Goal: Information Seeking & Learning: Understand process/instructions

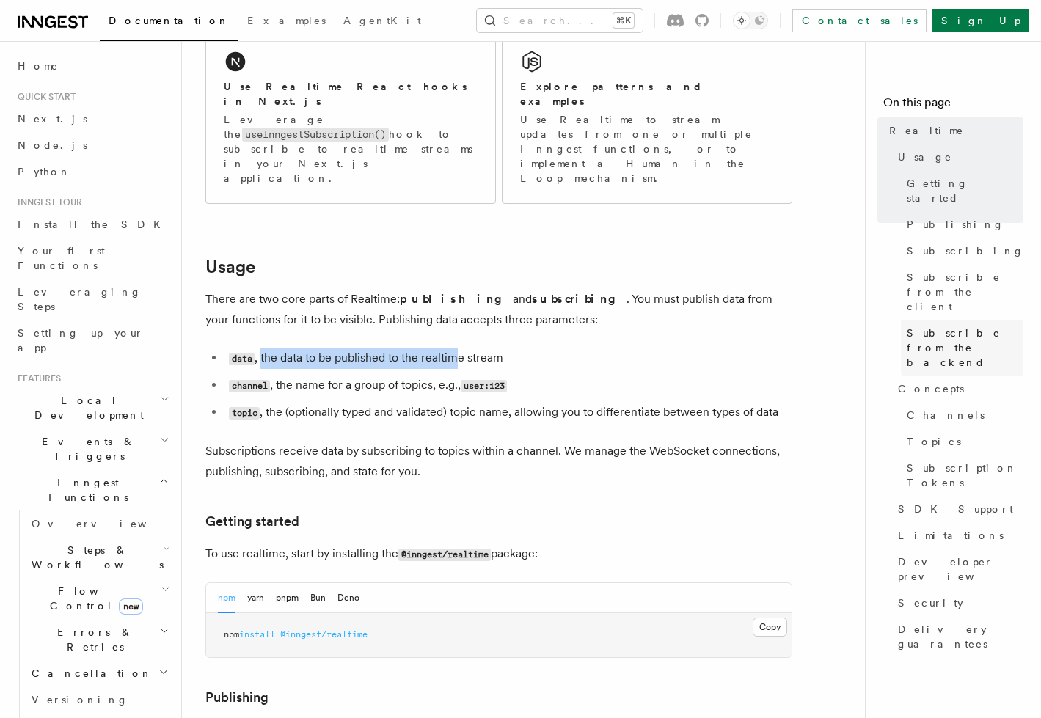
click at [936, 326] on span "Subscribe from the backend" at bounding box center [965, 348] width 117 height 44
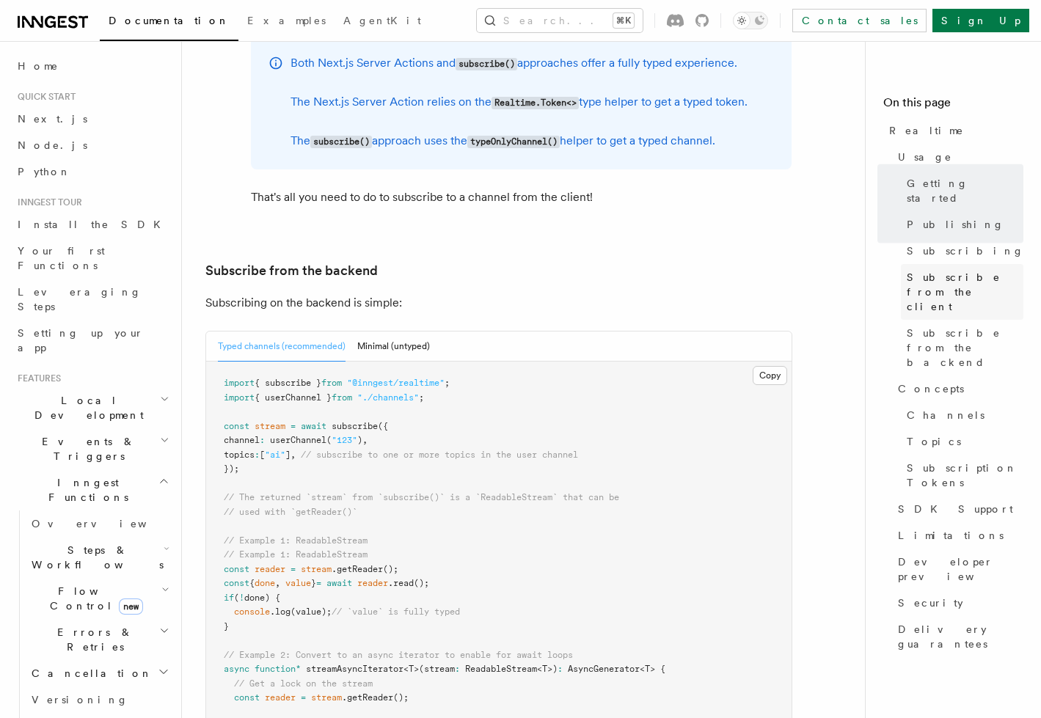
click at [939, 270] on span "Subscribe from the client" at bounding box center [965, 292] width 117 height 44
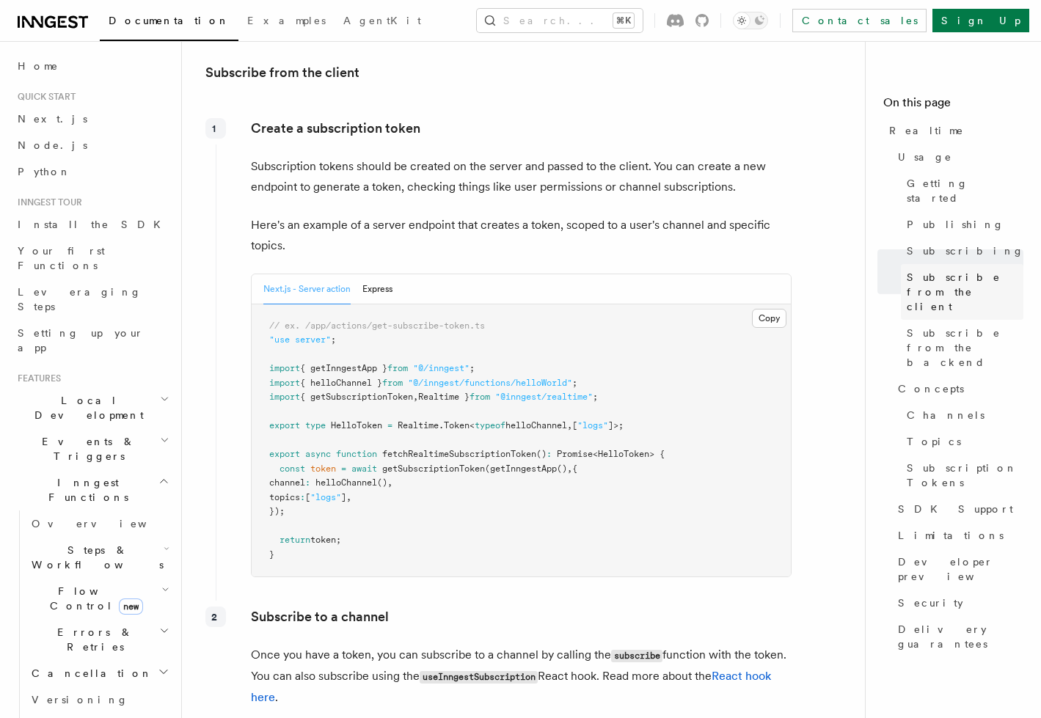
scroll to position [1700, 0]
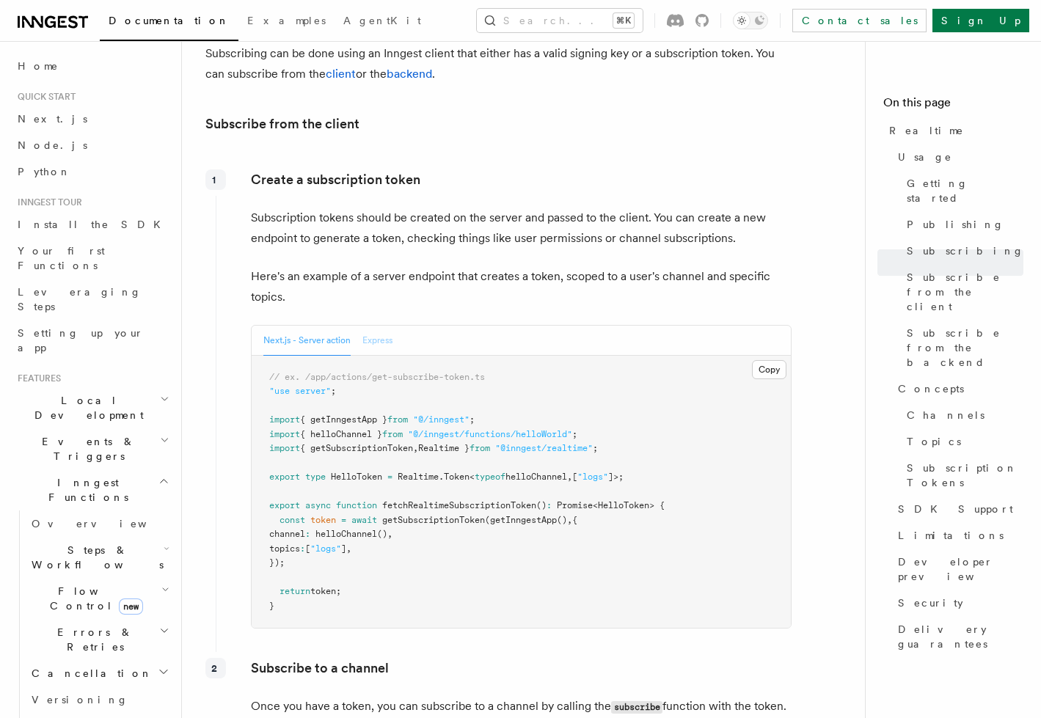
click at [374, 326] on button "Express" at bounding box center [377, 341] width 30 height 30
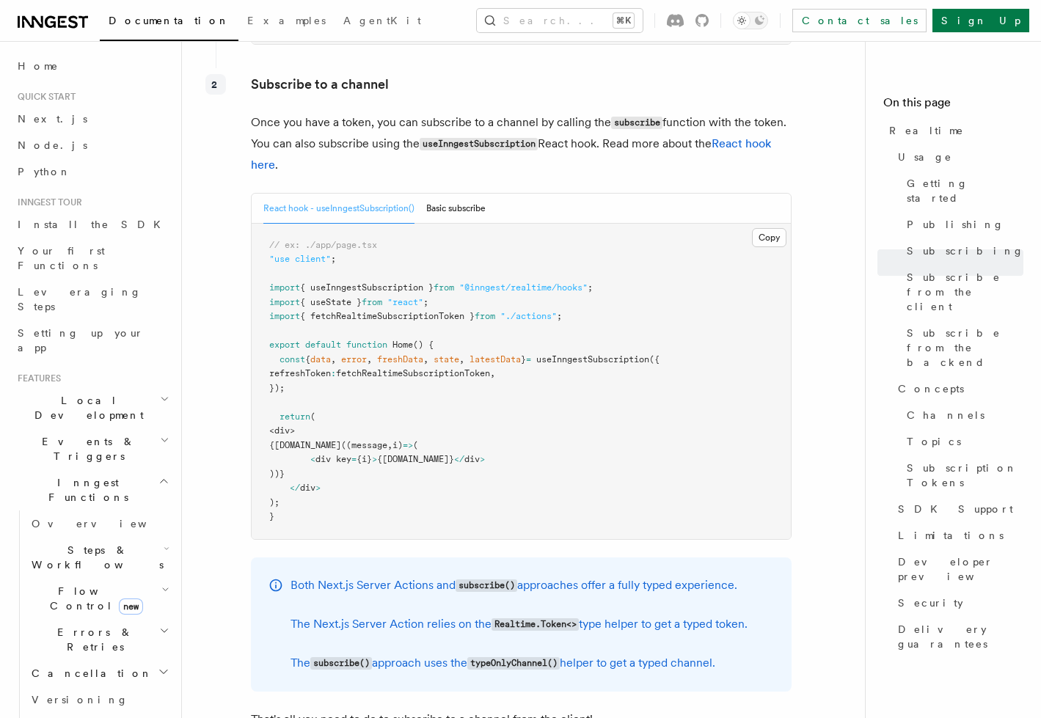
scroll to position [2248, 0]
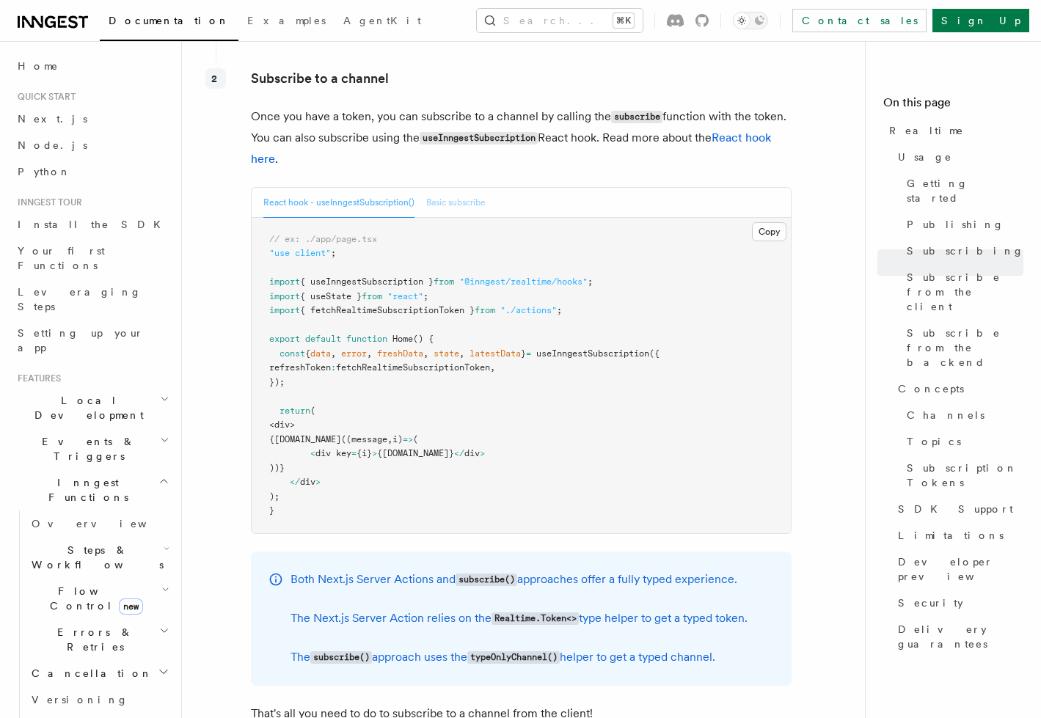
click at [439, 188] on button "Basic subscribe" at bounding box center [455, 203] width 59 height 30
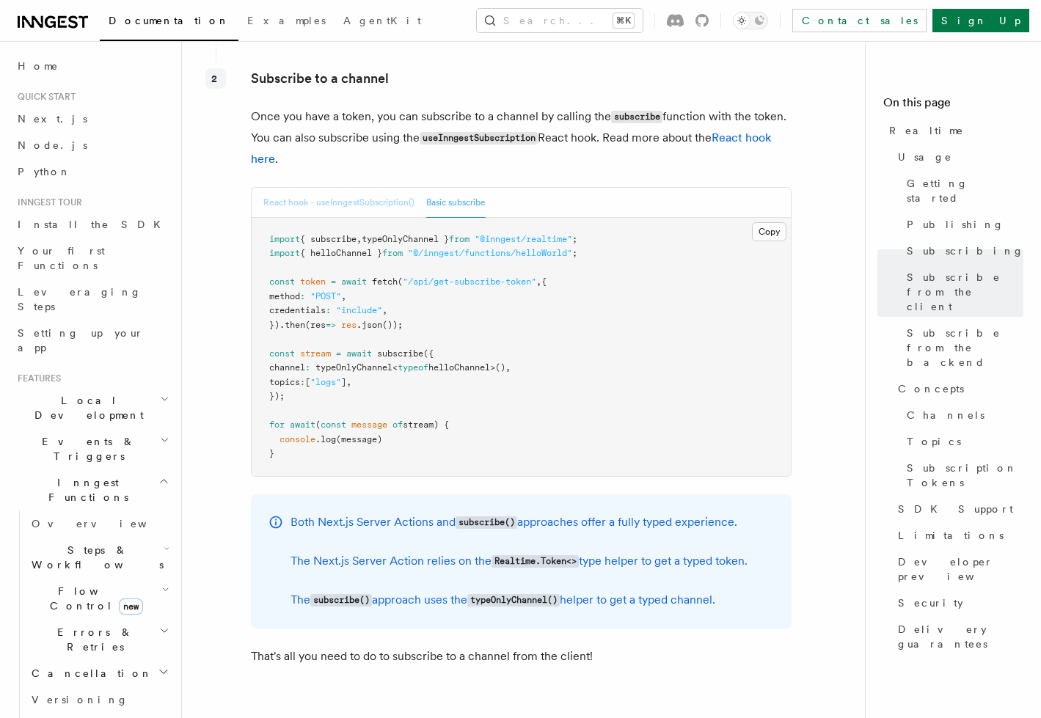
click at [370, 188] on button "React hook - useInngestSubscription()" at bounding box center [338, 203] width 151 height 30
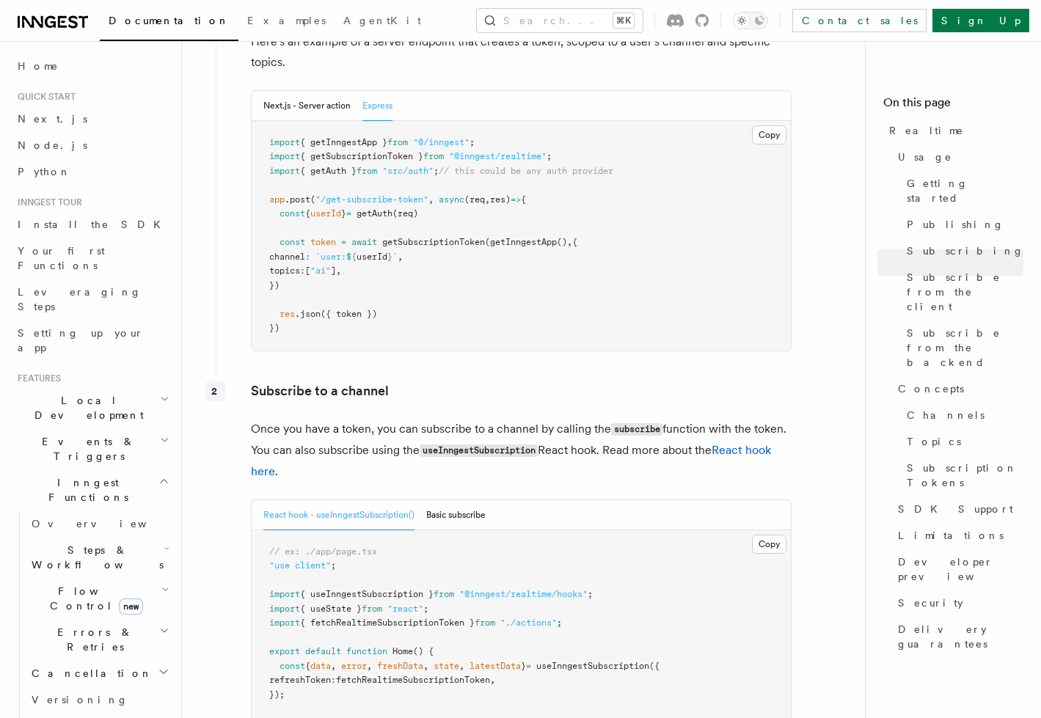
scroll to position [1868, 0]
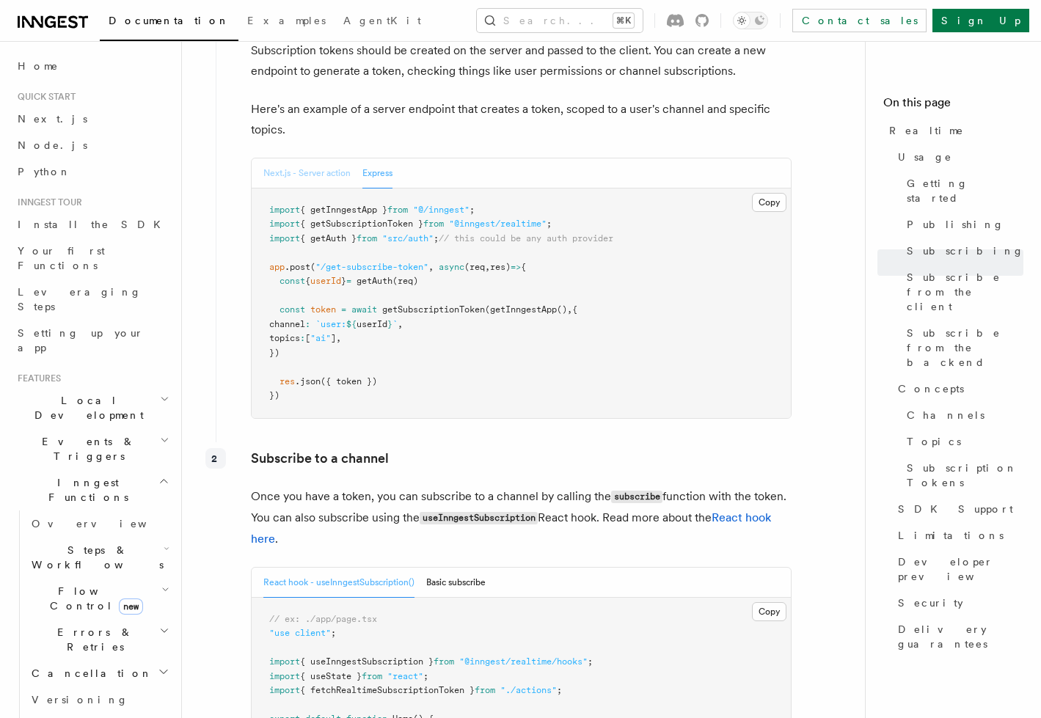
click at [329, 158] on button "Next.js - Server action" at bounding box center [306, 173] width 87 height 30
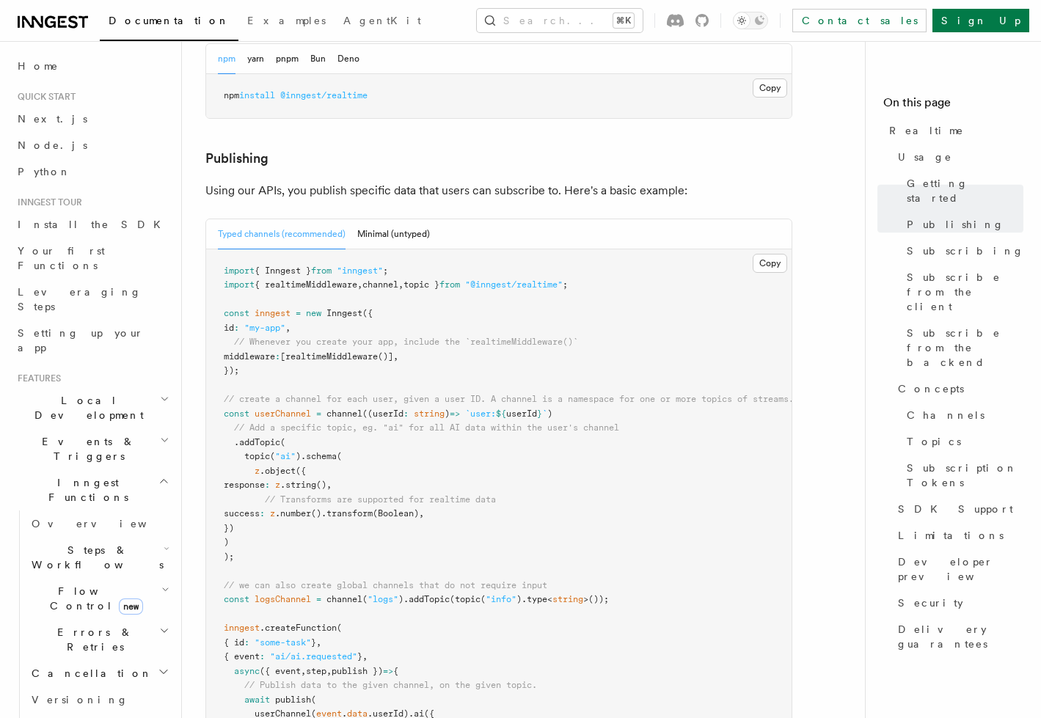
scroll to position [786, 0]
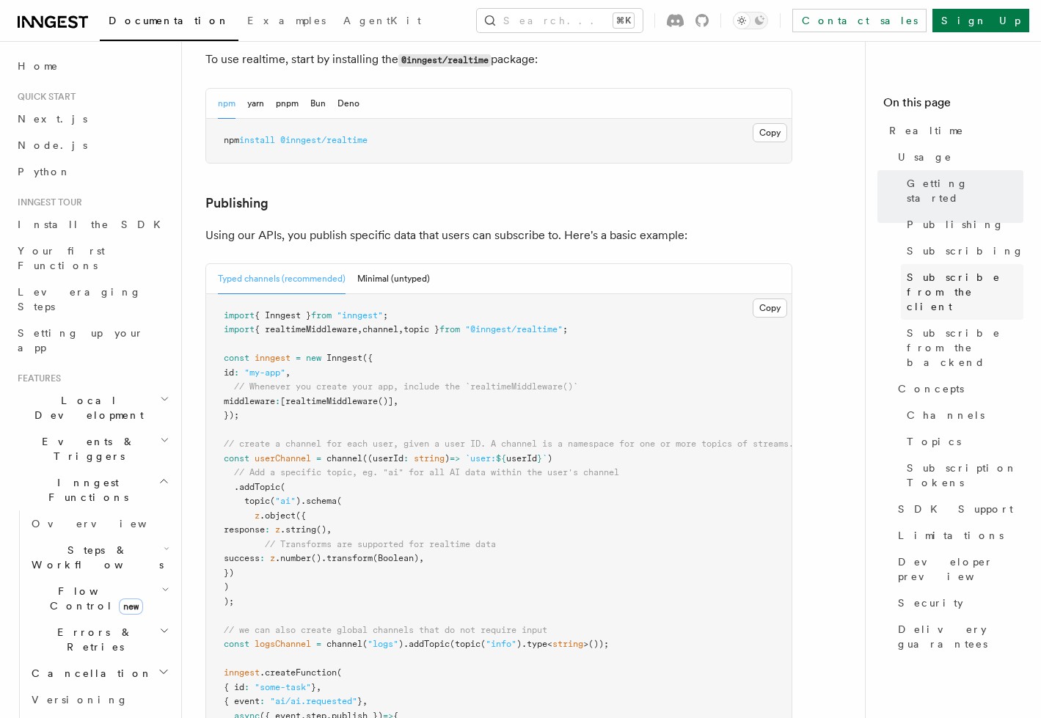
click at [933, 270] on span "Subscribe from the client" at bounding box center [965, 292] width 117 height 44
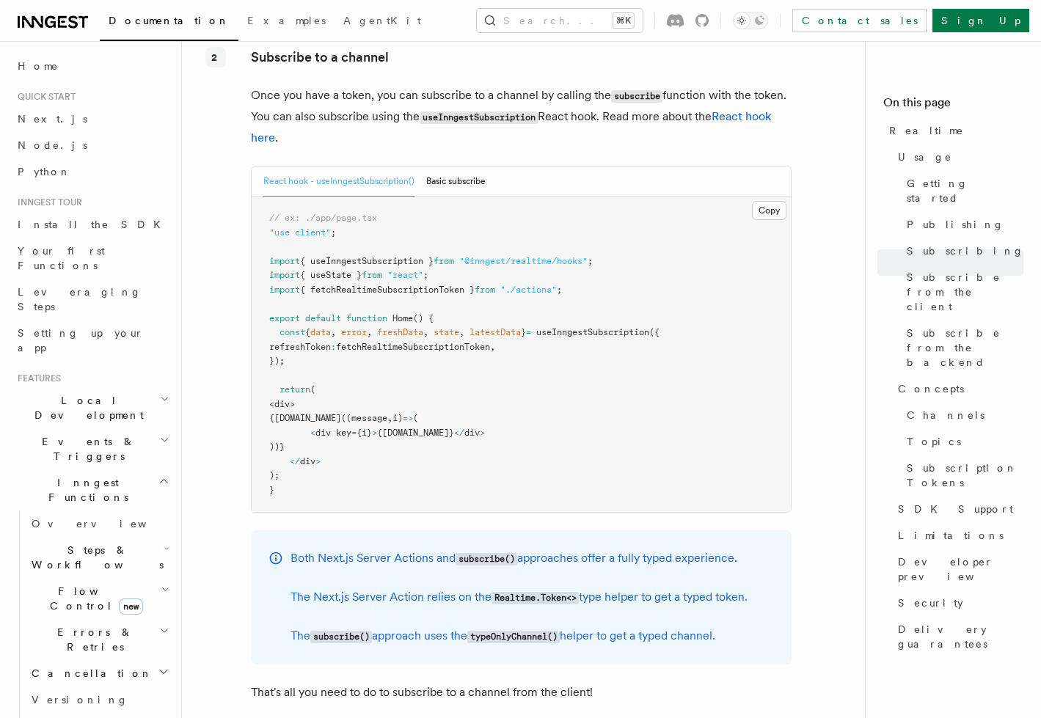
scroll to position [2315, 0]
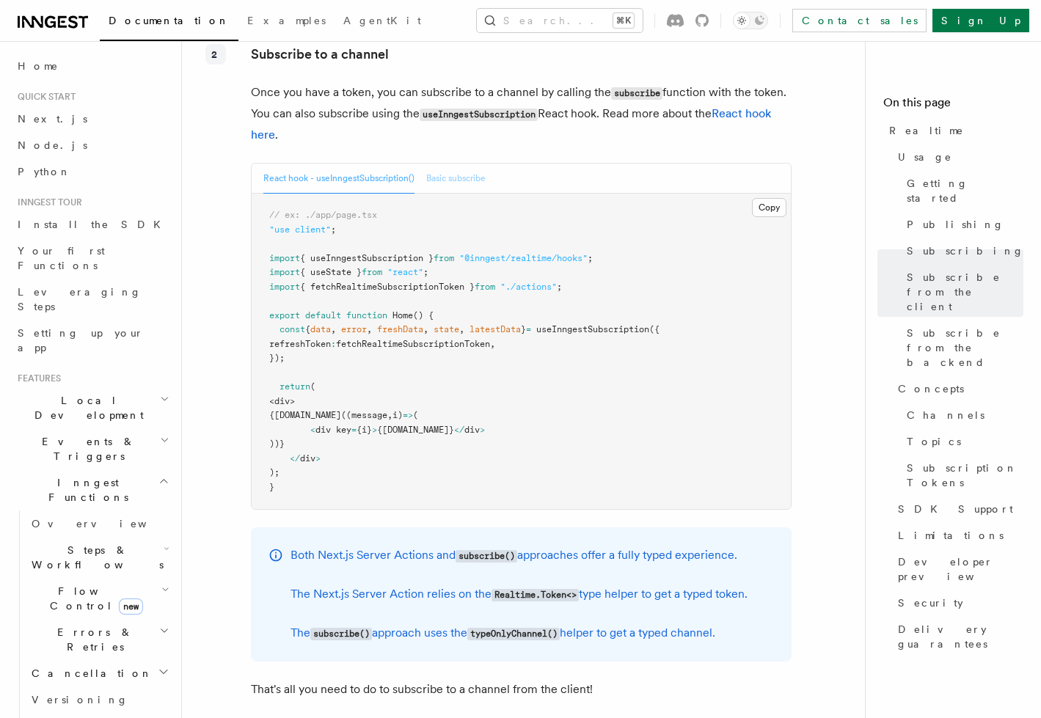
click at [456, 164] on button "Basic subscribe" at bounding box center [455, 179] width 59 height 30
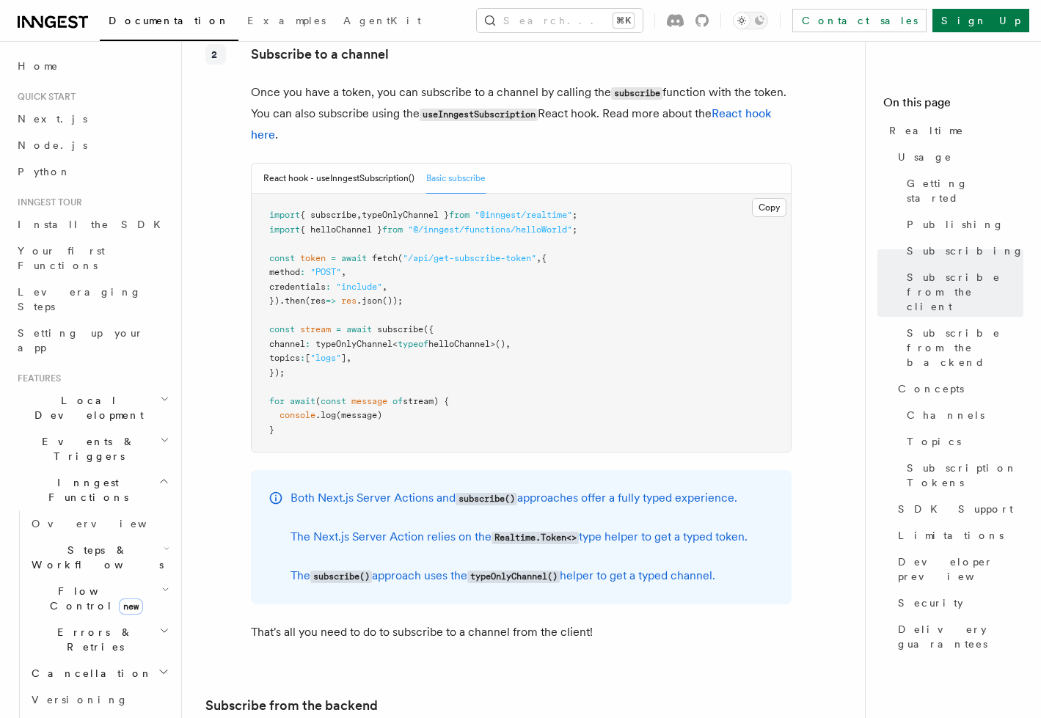
click at [750, 95] on p "Once you have a token, you can subscribe to a channel by calling the subscribe …" at bounding box center [521, 113] width 541 height 63
click at [726, 89] on p "Once you have a token, you can subscribe to a channel by calling the subscribe …" at bounding box center [521, 113] width 541 height 63
click at [700, 515] on div "Both Next.js Server Actions and subscribe() approaches offer a fully typed expe…" at bounding box center [519, 537] width 457 height 99
